Goal: Navigation & Orientation: Go to known website

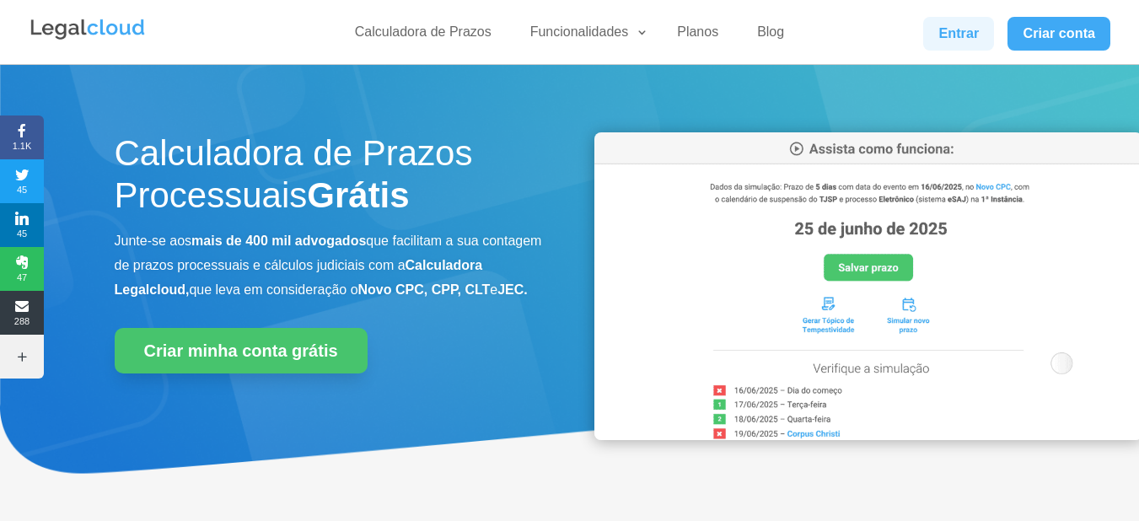
click at [943, 23] on link "Entrar" at bounding box center [958, 34] width 71 height 34
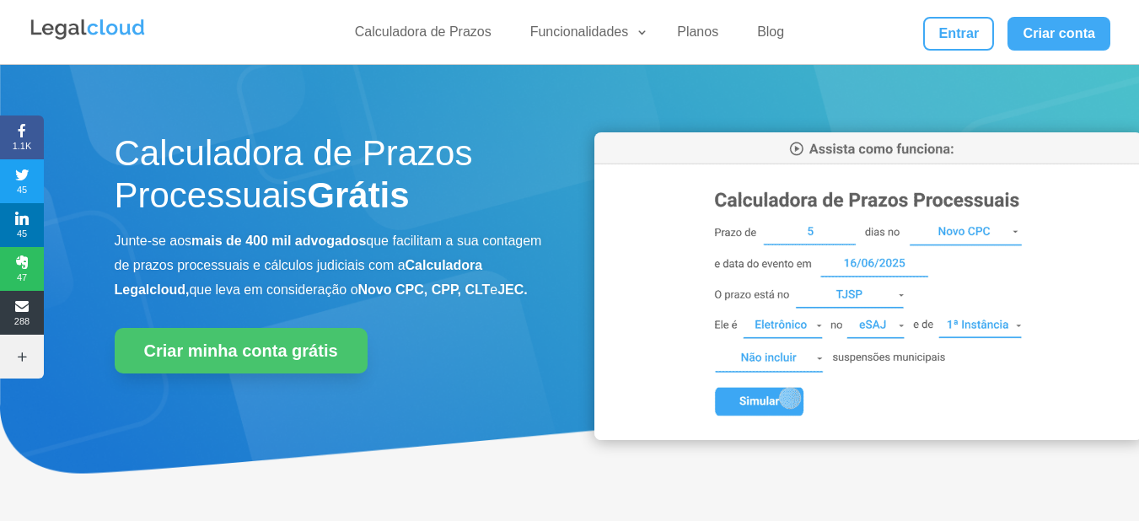
drag, startPoint x: 953, startPoint y: 40, endPoint x: 900, endPoint y: 32, distance: 54.5
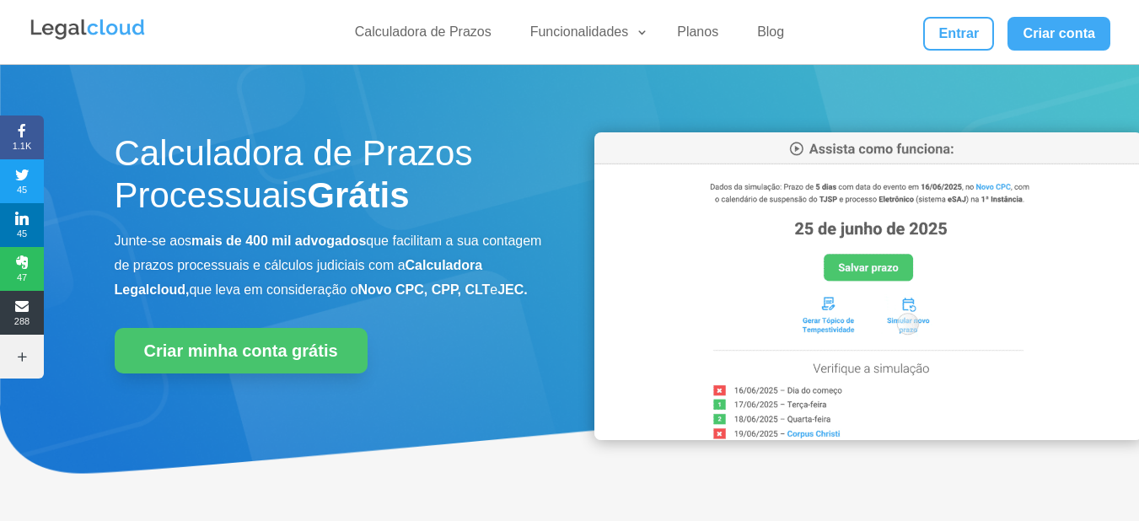
click at [953, 40] on link "Entrar" at bounding box center [958, 34] width 71 height 34
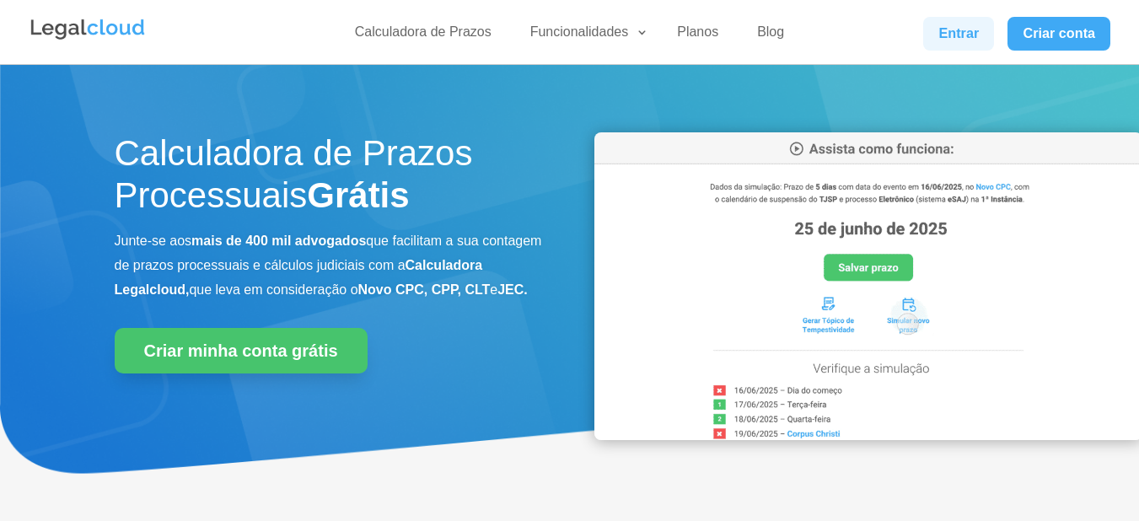
click at [949, 44] on link "Entrar" at bounding box center [958, 34] width 71 height 34
